Goal: Browse casually

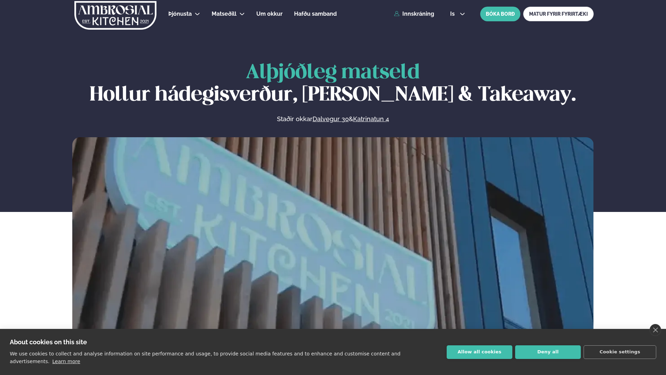
scroll to position [419, 0]
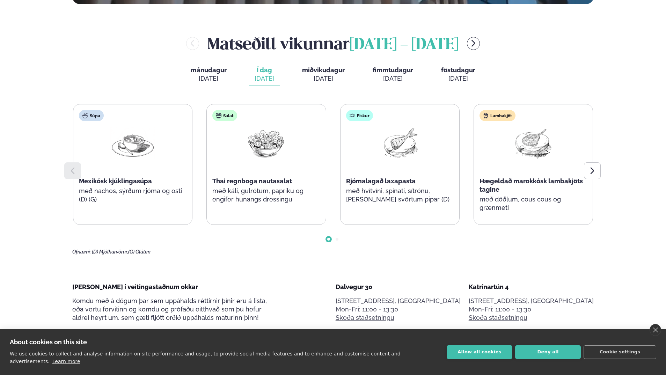
scroll to position [384, 0]
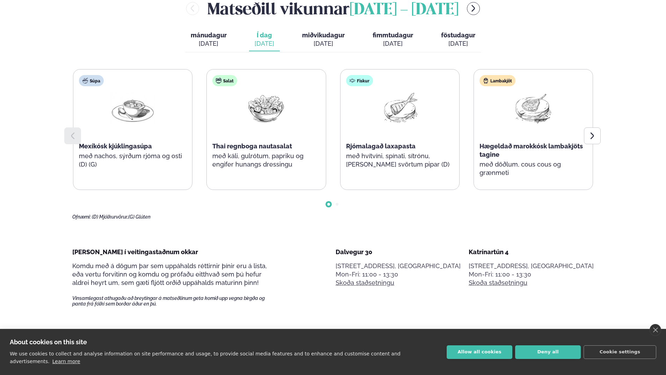
drag, startPoint x: -1, startPoint y: 128, endPoint x: 25, endPoint y: 176, distance: 55.5
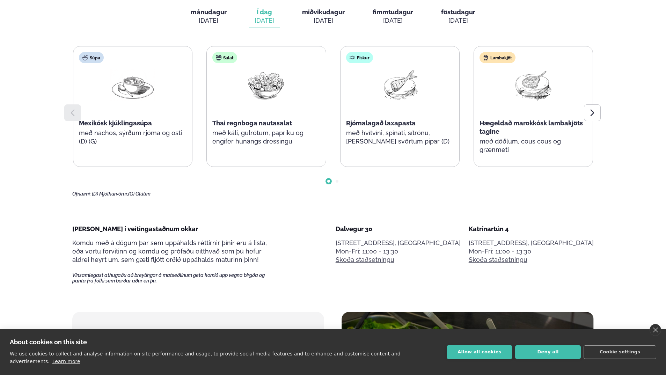
scroll to position [419, 0]
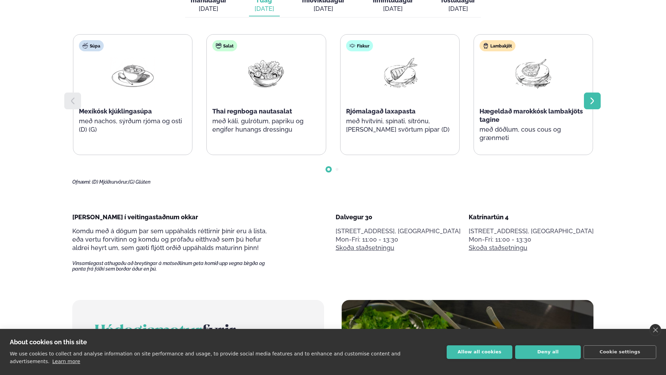
click at [600, 105] on div at bounding box center [592, 101] width 17 height 17
